Goal: Find specific page/section: Find specific page/section

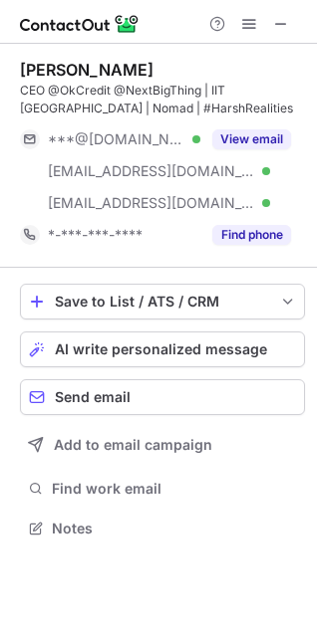
scroll to position [514, 317]
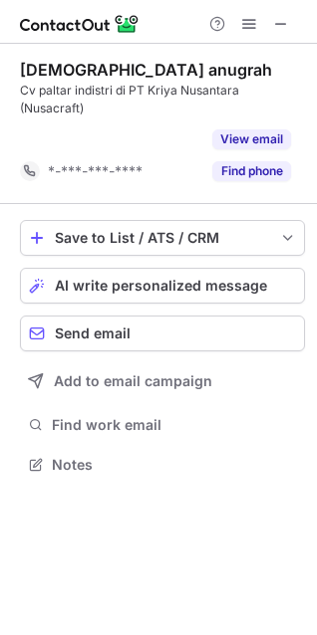
scroll to position [418, 317]
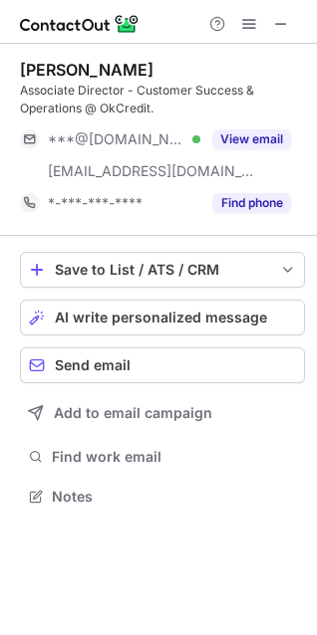
scroll to position [482, 317]
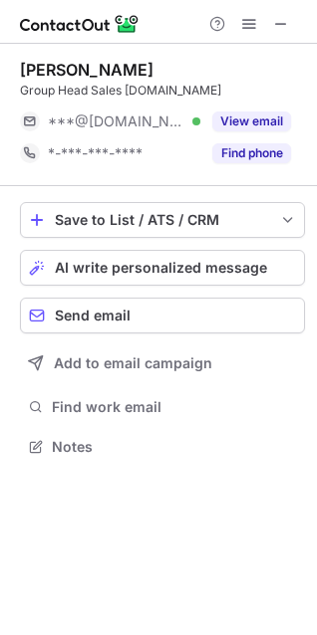
scroll to position [433, 317]
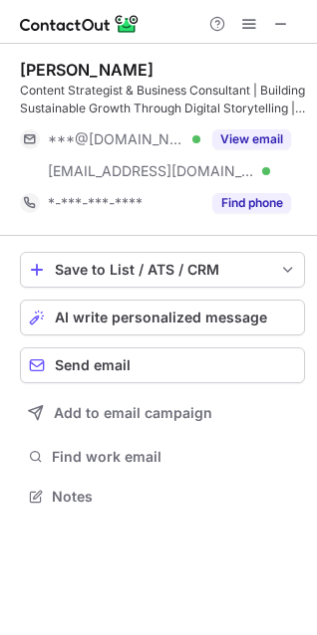
scroll to position [482, 317]
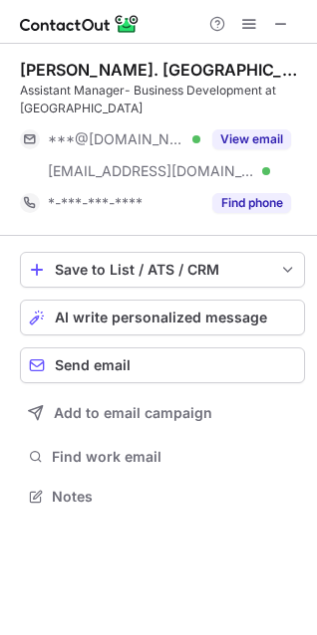
scroll to position [482, 317]
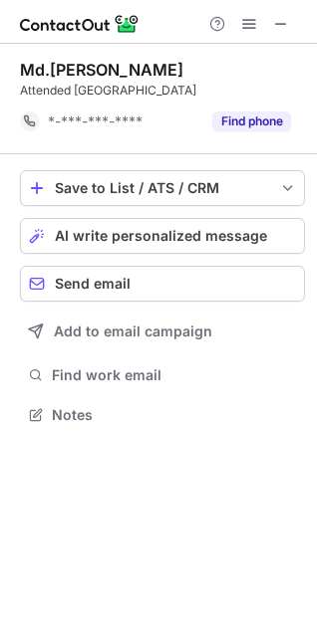
scroll to position [401, 317]
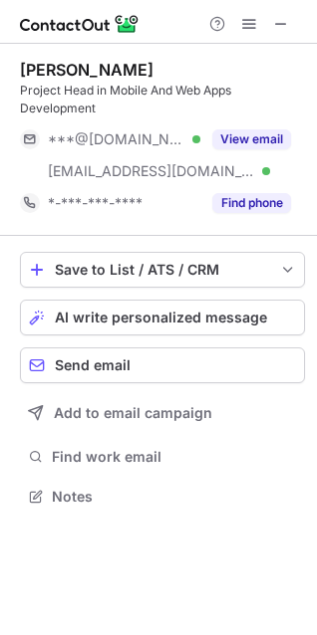
scroll to position [482, 317]
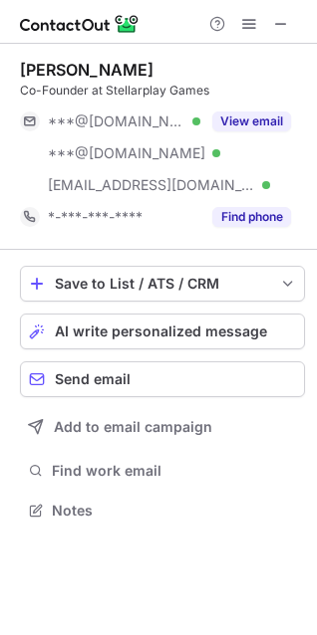
scroll to position [497, 317]
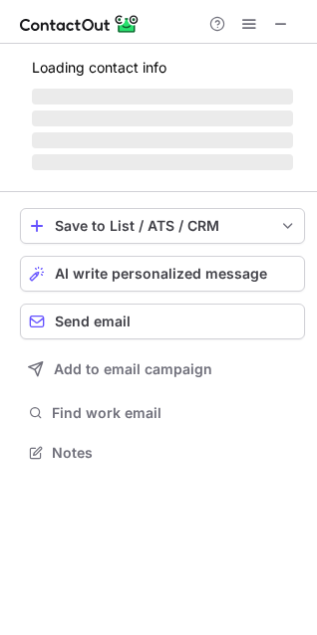
scroll to position [10, 9]
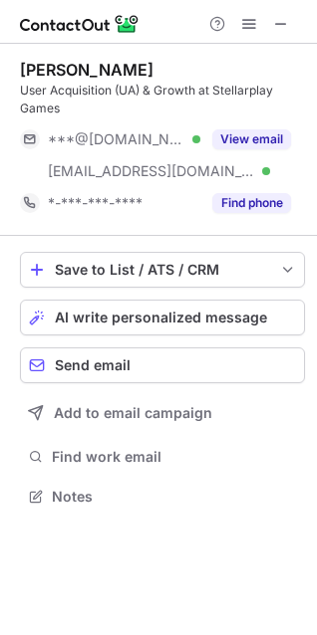
scroll to position [482, 317]
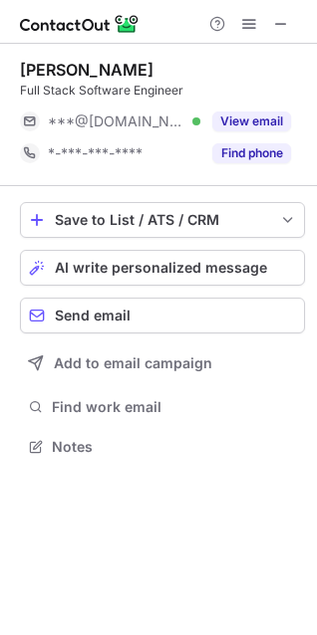
scroll to position [433, 317]
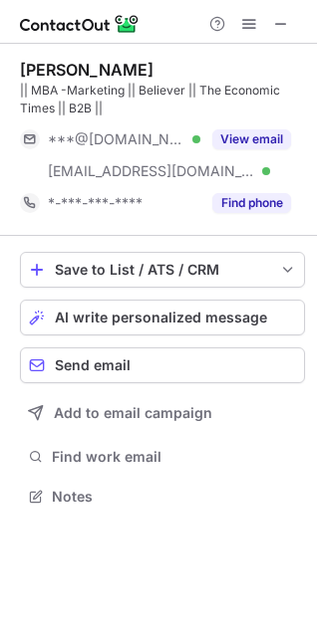
scroll to position [482, 317]
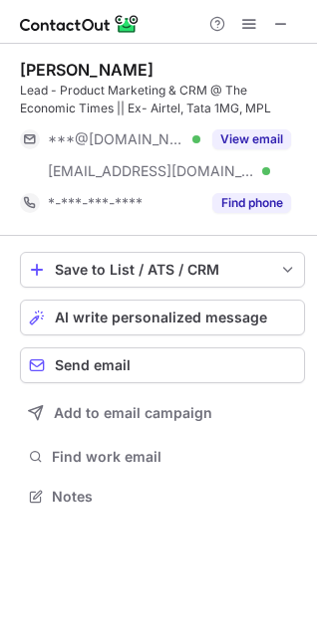
scroll to position [482, 317]
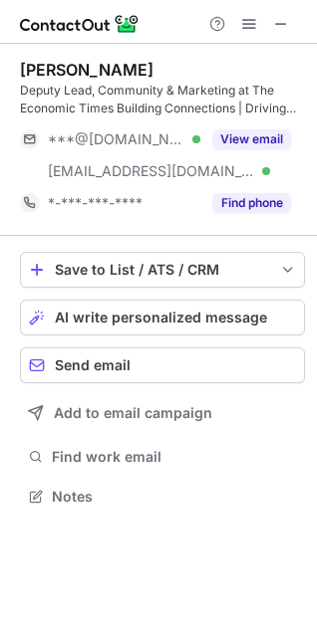
scroll to position [482, 317]
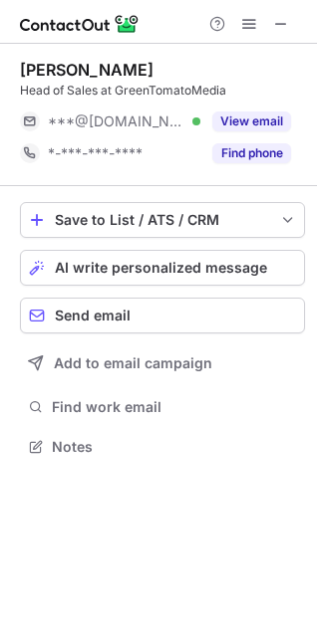
scroll to position [433, 317]
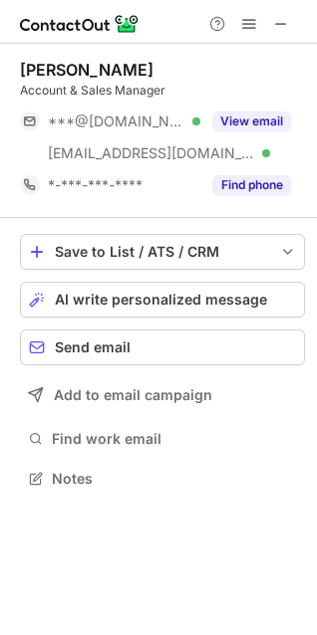
scroll to position [465, 317]
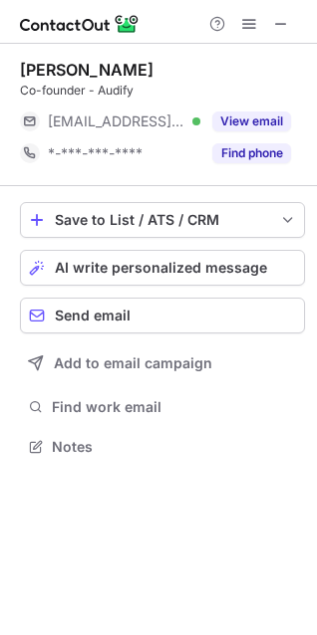
scroll to position [433, 317]
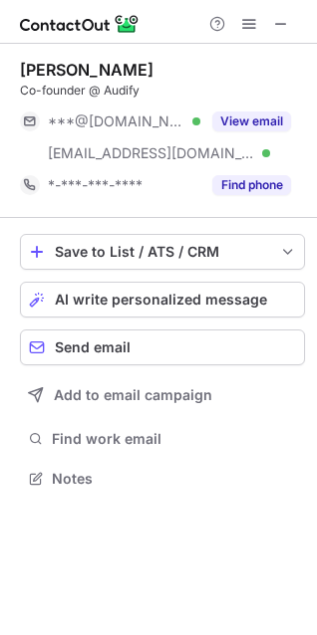
scroll to position [465, 317]
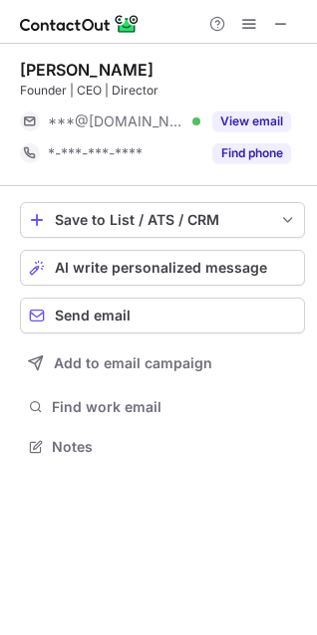
scroll to position [433, 317]
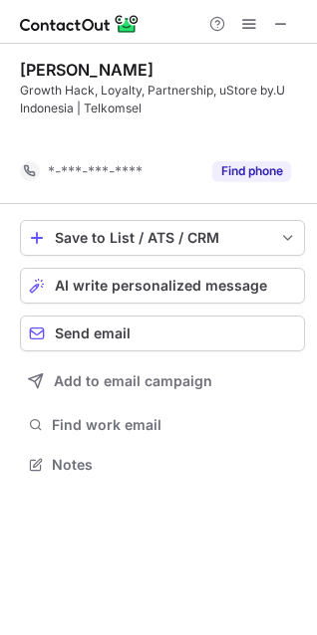
scroll to position [418, 317]
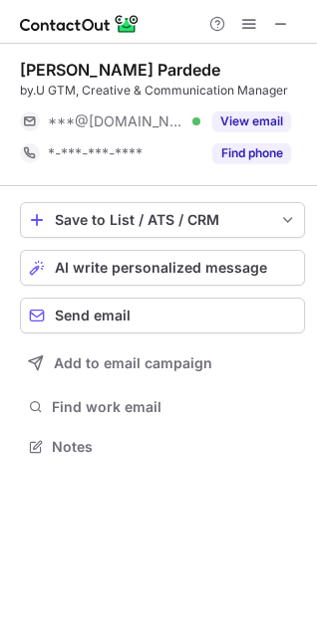
scroll to position [433, 317]
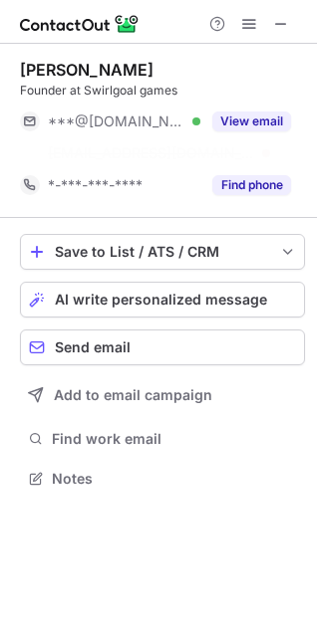
scroll to position [433, 317]
